Goal: Navigation & Orientation: Find specific page/section

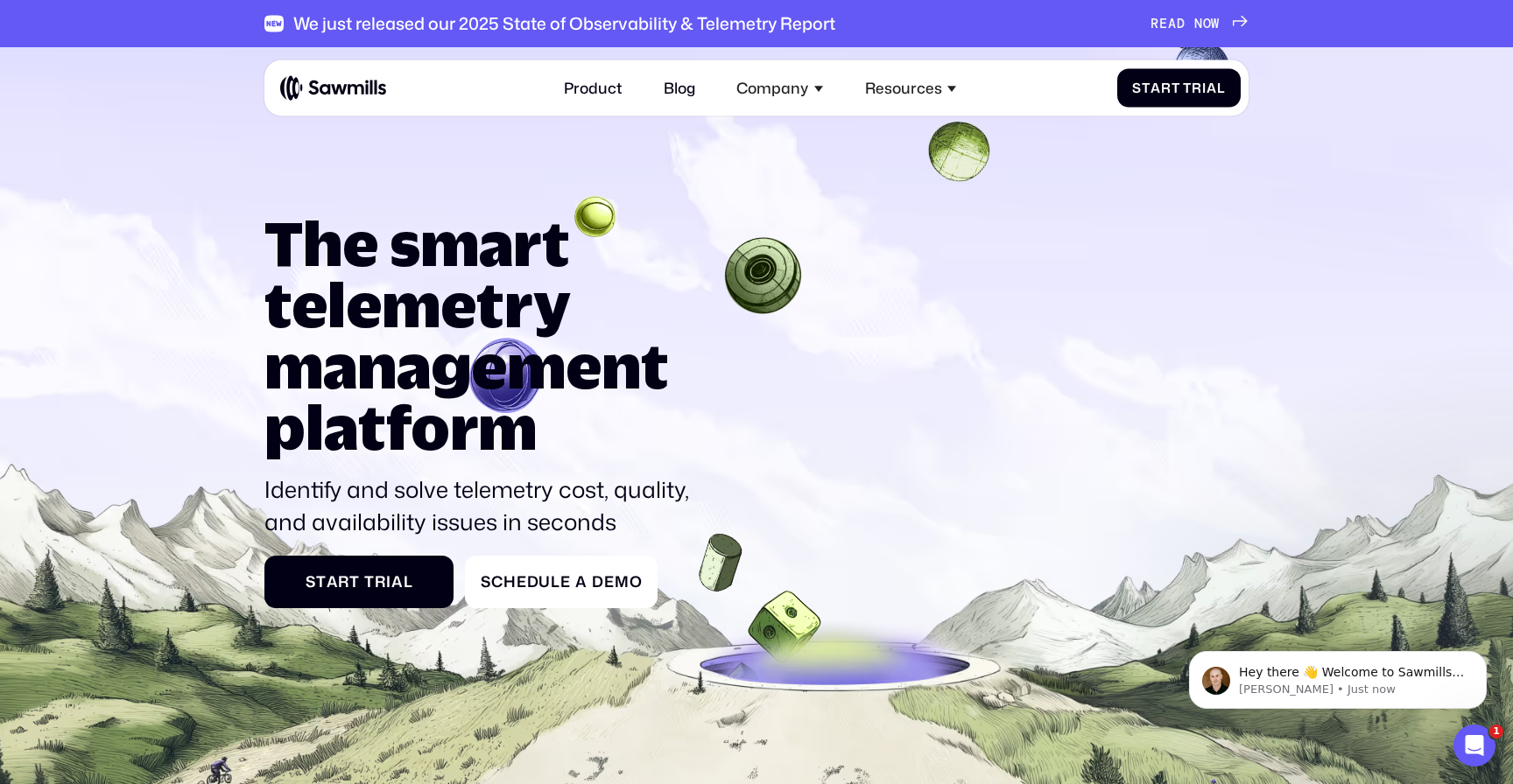
click at [597, 142] on icon at bounding box center [756, 493] width 1513 height 917
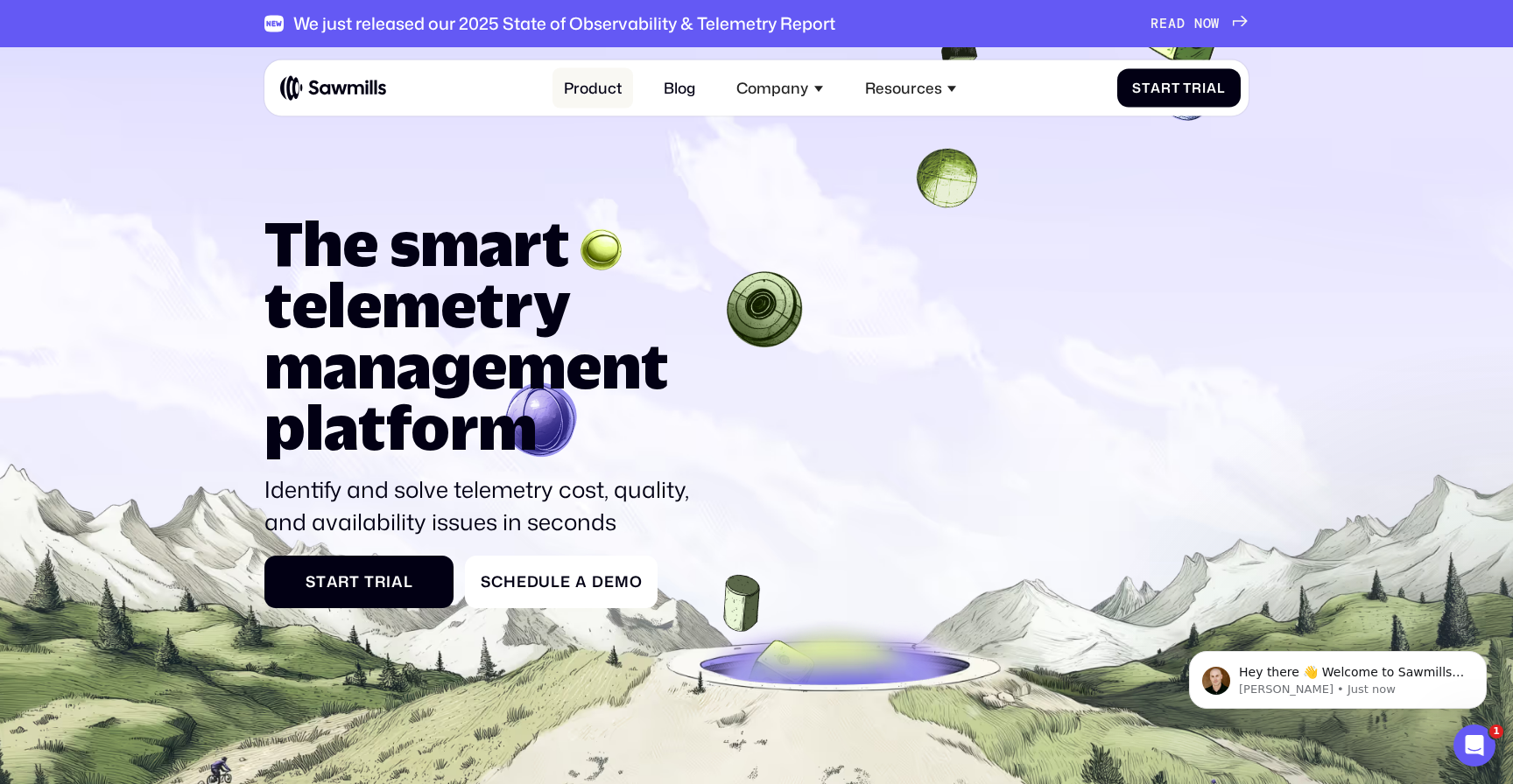
click at [593, 85] on link "Product" at bounding box center [592, 87] width 81 height 41
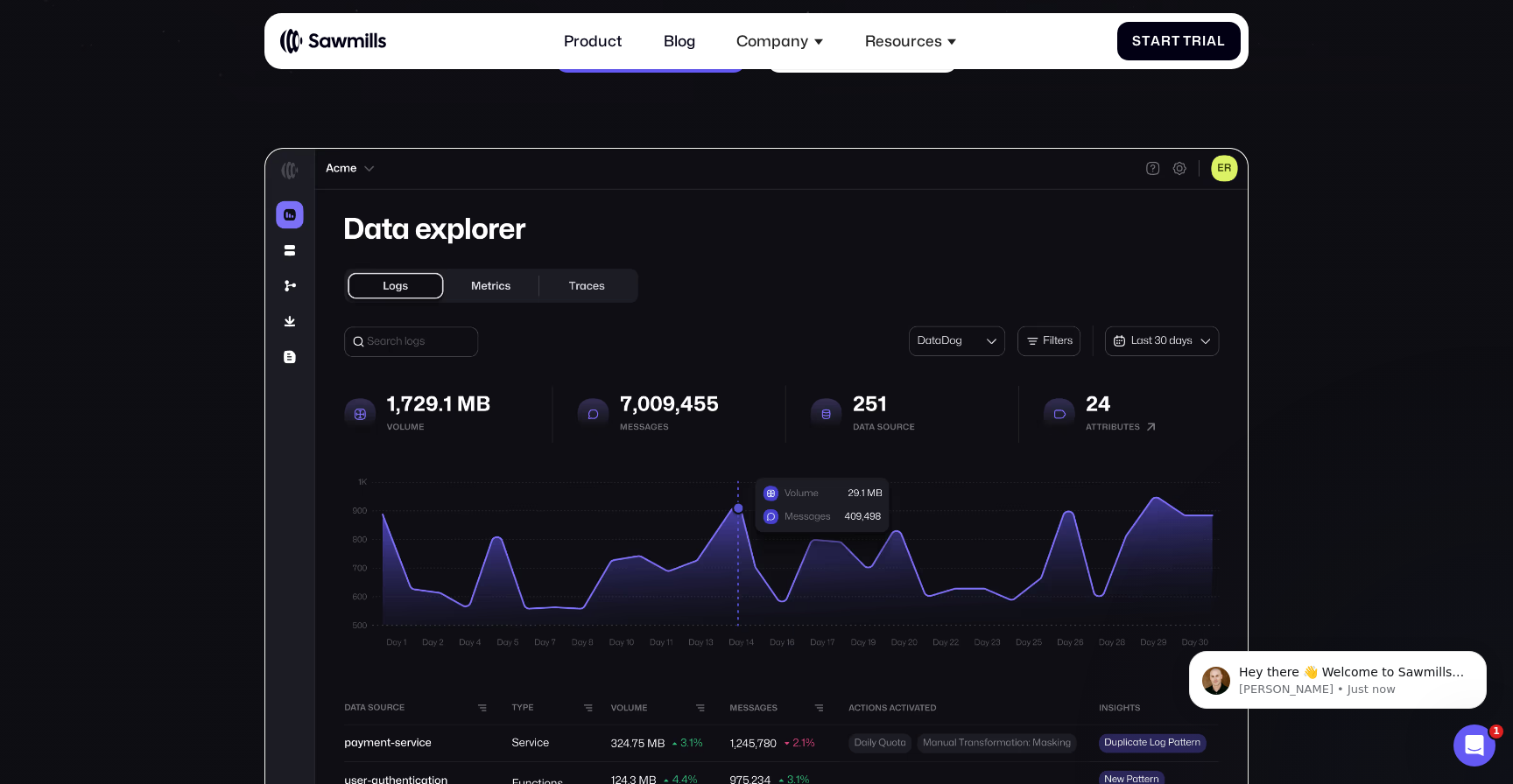
scroll to position [368, 0]
